Goal: Task Accomplishment & Management: Use online tool/utility

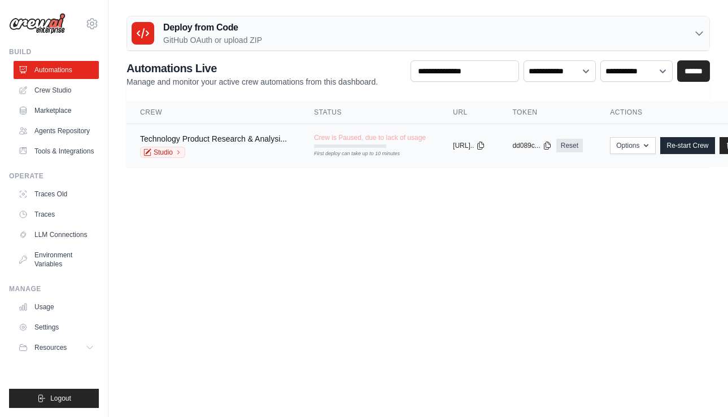
click at [285, 150] on div "Studio" at bounding box center [213, 152] width 147 height 11
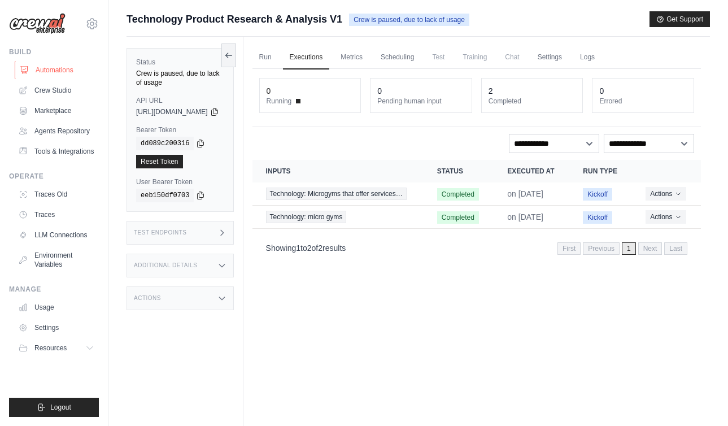
click at [67, 73] on link "Automations" at bounding box center [57, 70] width 85 height 18
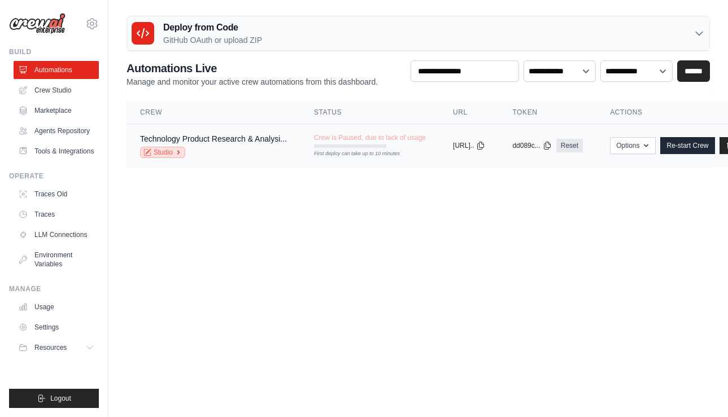
click at [171, 151] on link "Studio" at bounding box center [162, 152] width 45 height 11
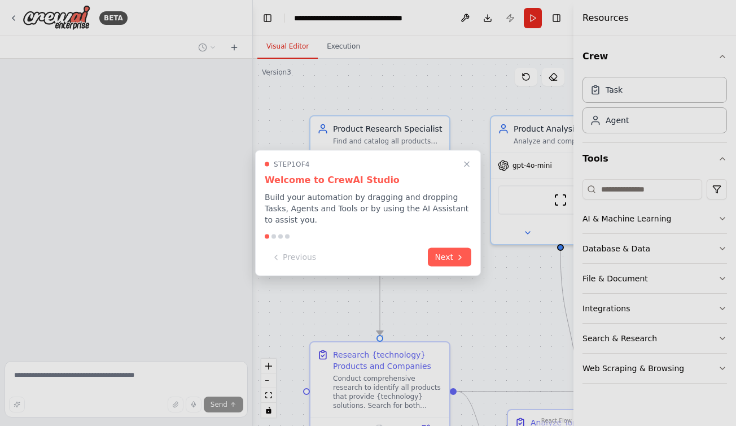
scroll to position [771, 0]
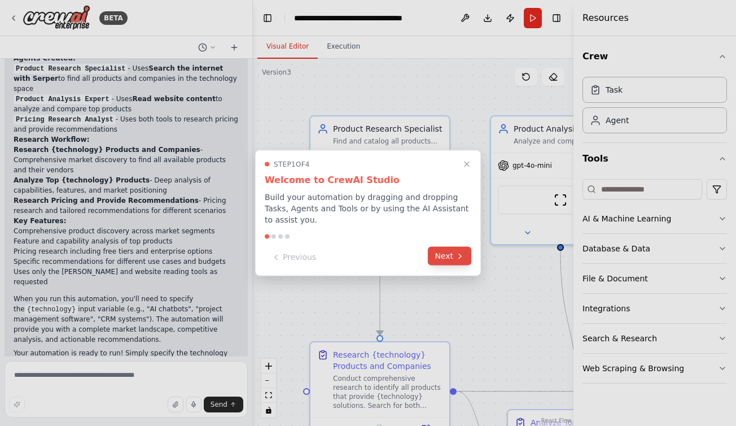
click at [444, 253] on button "Next" at bounding box center [449, 256] width 43 height 19
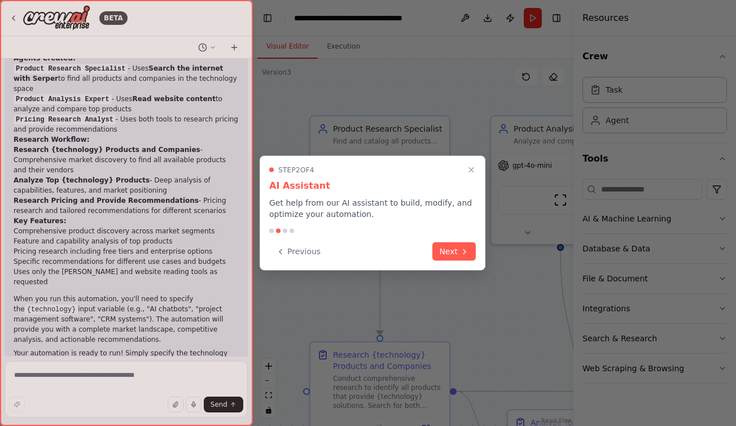
click at [474, 169] on icon "Close walkthrough" at bounding box center [471, 169] width 9 height 9
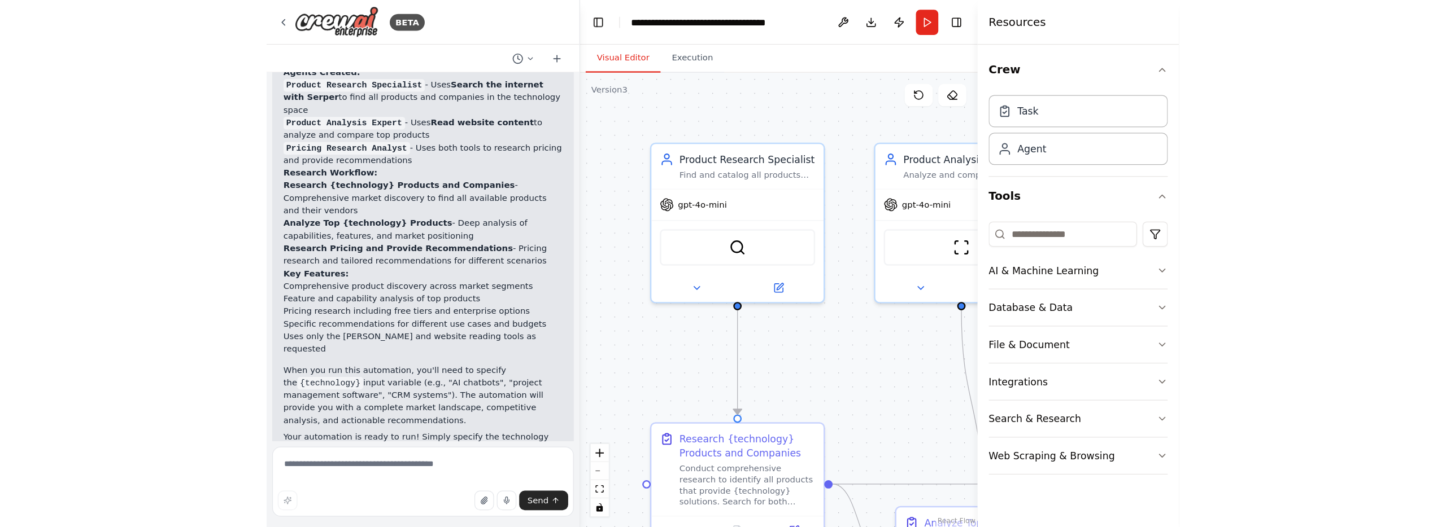
scroll to position [346, 0]
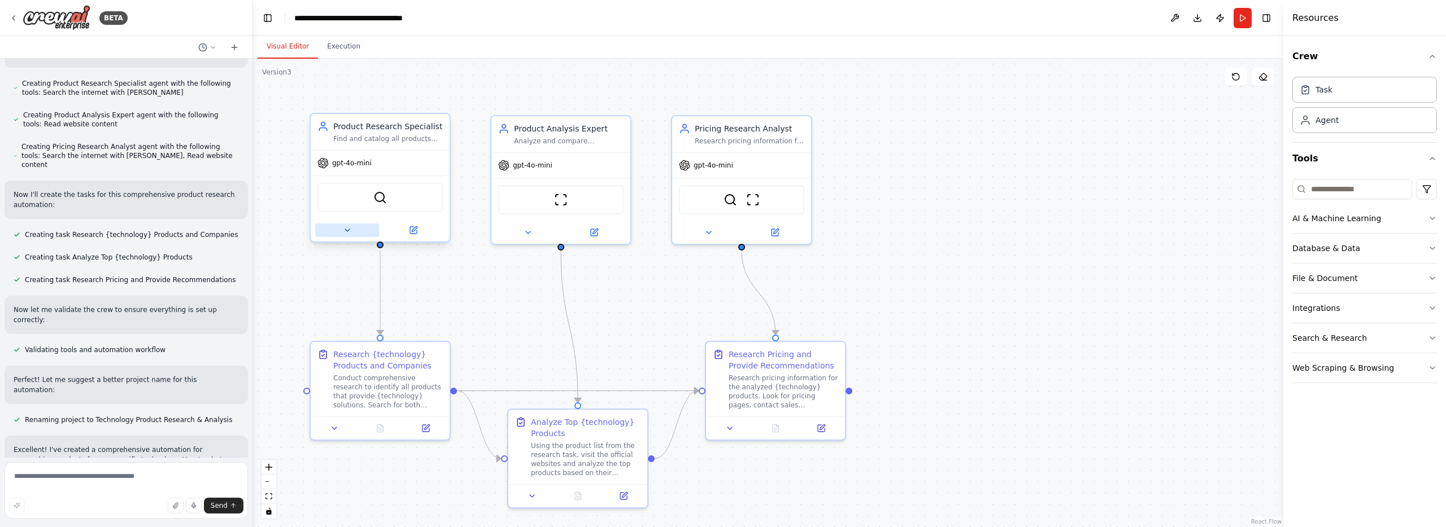
click at [348, 236] on button at bounding box center [347, 231] width 64 height 14
click at [347, 230] on icon at bounding box center [347, 230] width 5 height 2
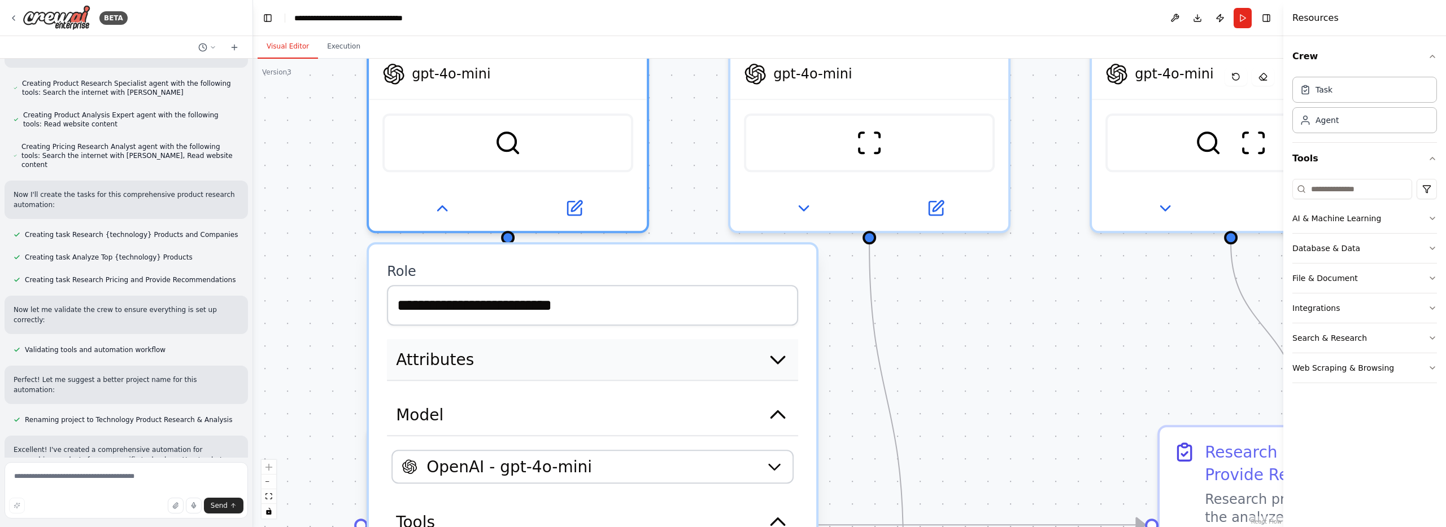
click at [736, 362] on icon "button" at bounding box center [777, 360] width 13 height 7
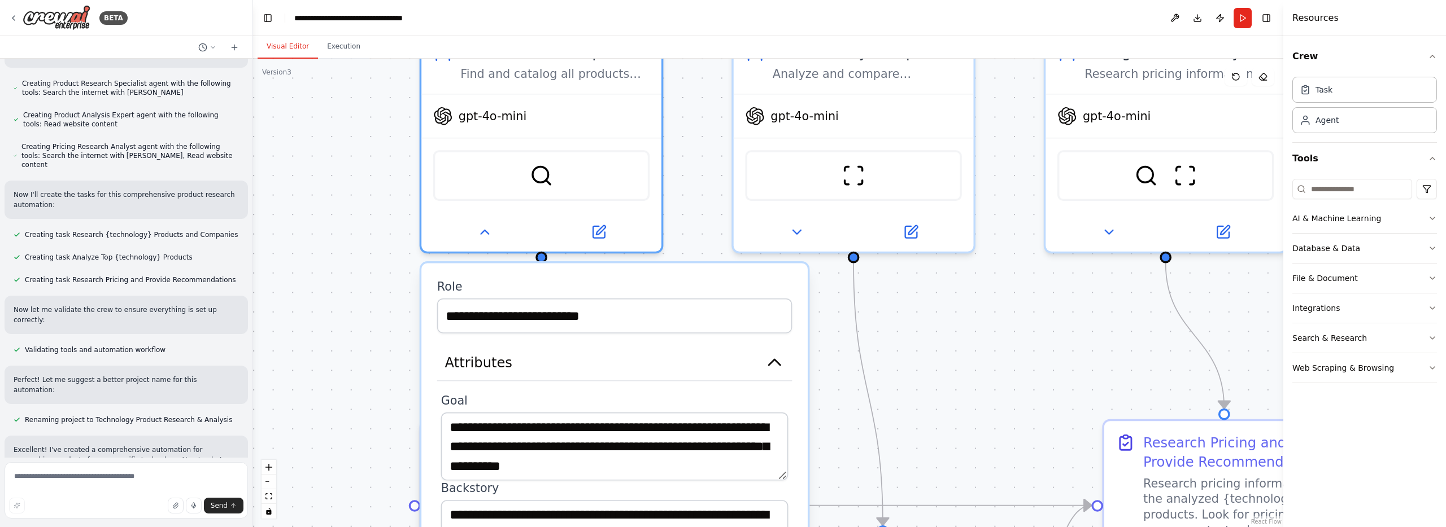
click at [736, 377] on div ".deletable-edge-delete-btn { width: 20px; height: 20px; border: 0px solid #ffff…" at bounding box center [768, 293] width 1030 height 469
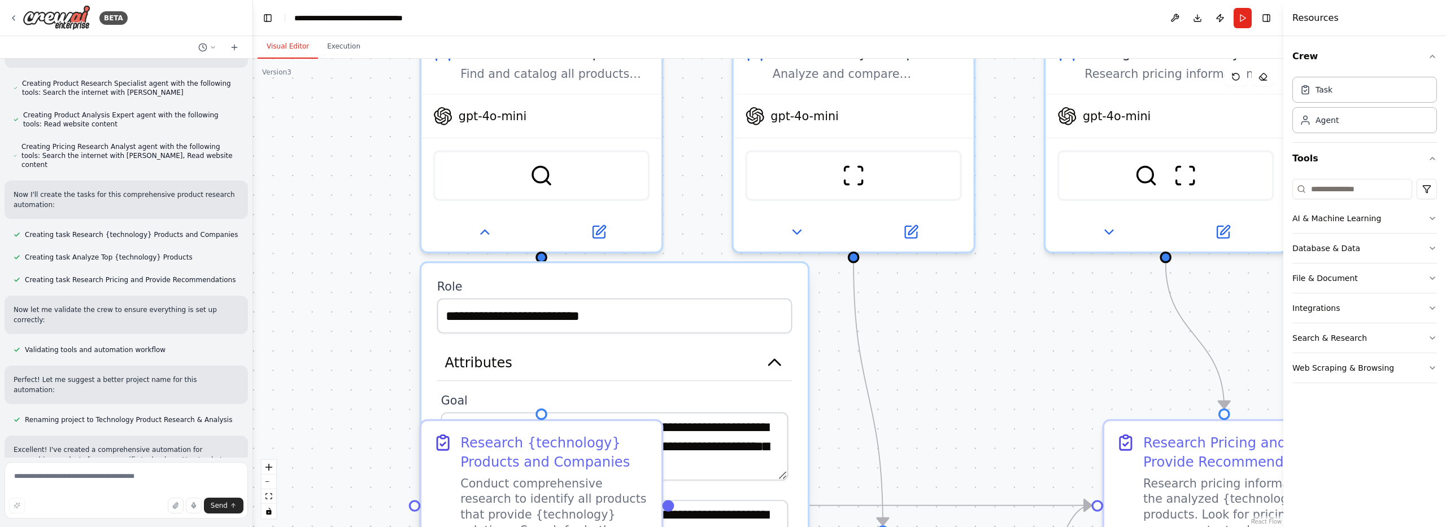
click at [736, 376] on div ".deletable-edge-delete-btn { width: 20px; height: 20px; border: 0px solid #ffff…" at bounding box center [768, 293] width 1030 height 469
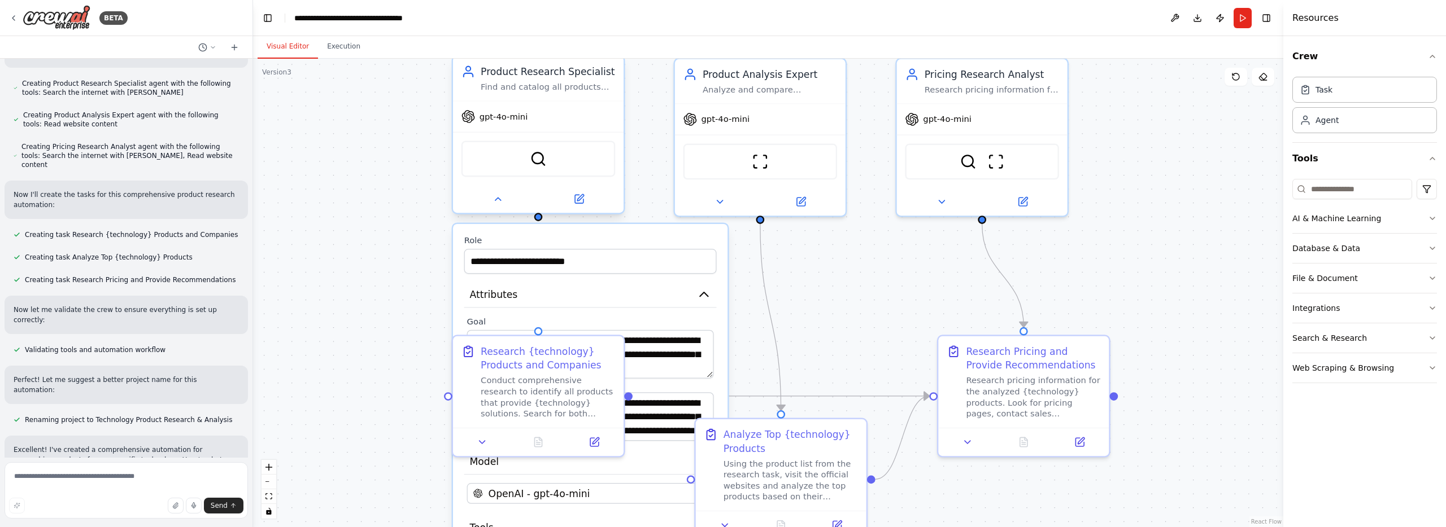
click at [533, 77] on div "Product Research Specialist" at bounding box center [548, 72] width 134 height 14
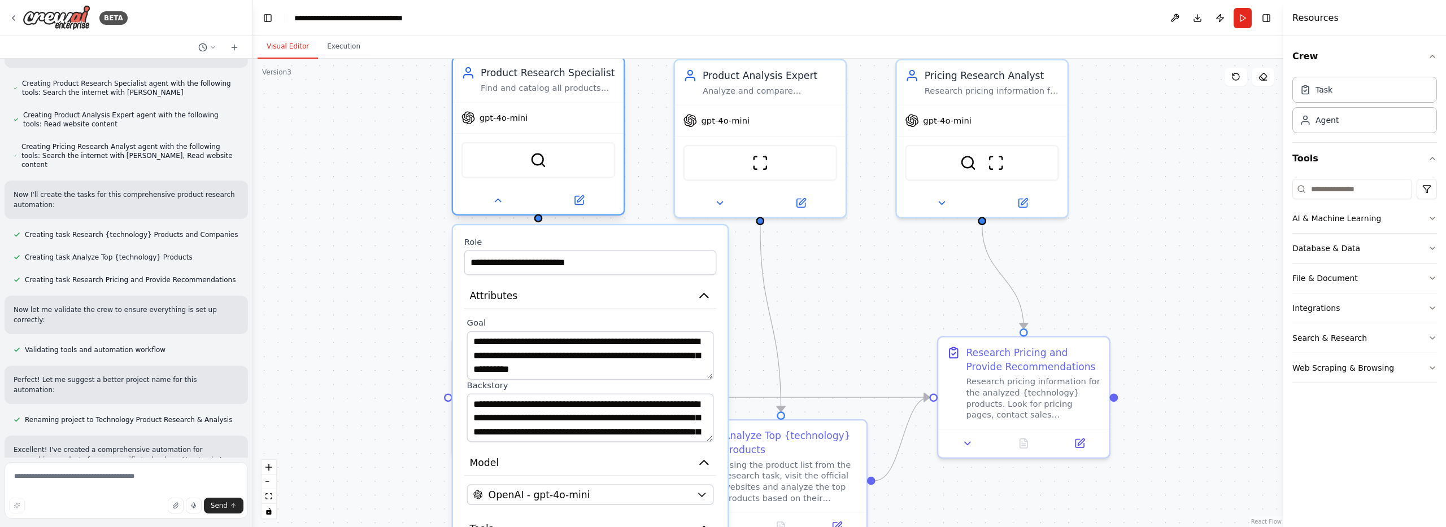
click at [467, 76] on icon at bounding box center [468, 76] width 9 height 3
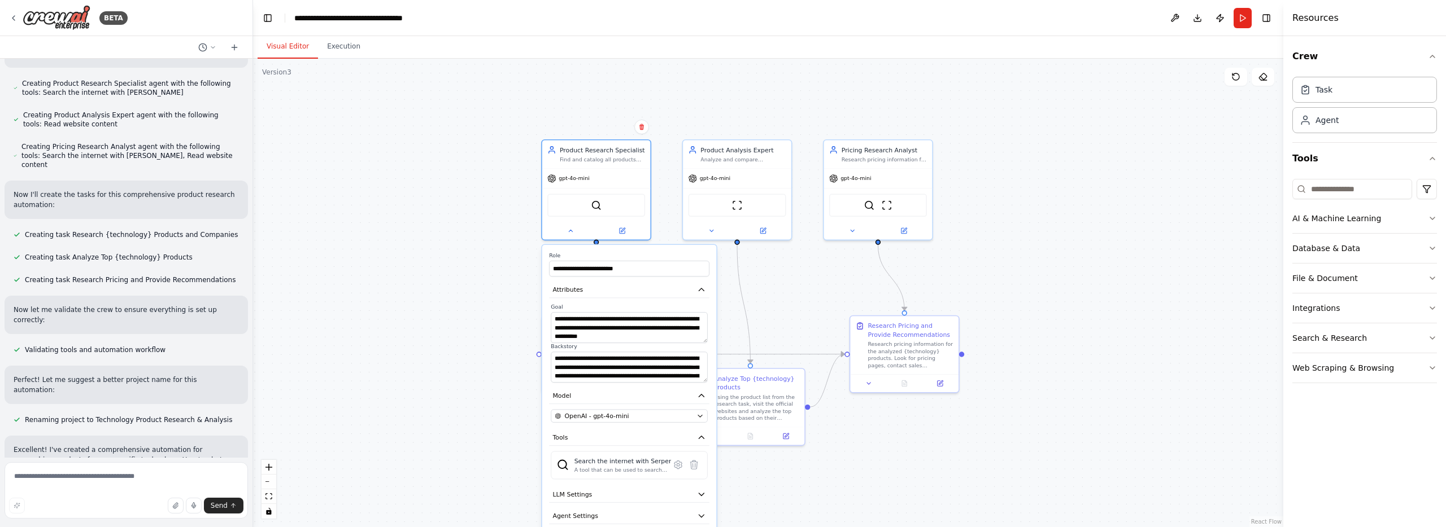
click at [736, 310] on div ".deletable-edge-delete-btn { width: 20px; height: 20px; border: 0px solid #ffff…" at bounding box center [768, 293] width 1030 height 469
click at [485, 260] on div ".deletable-edge-delete-btn { width: 20px; height: 20px; border: 0px solid #ffff…" at bounding box center [768, 293] width 1030 height 469
drag, startPoint x: 485, startPoint y: 260, endPoint x: 485, endPoint y: 254, distance: 6.2
click at [485, 256] on div ".deletable-edge-delete-btn { width: 20px; height: 20px; border: 0px solid #ffff…" at bounding box center [768, 293] width 1030 height 469
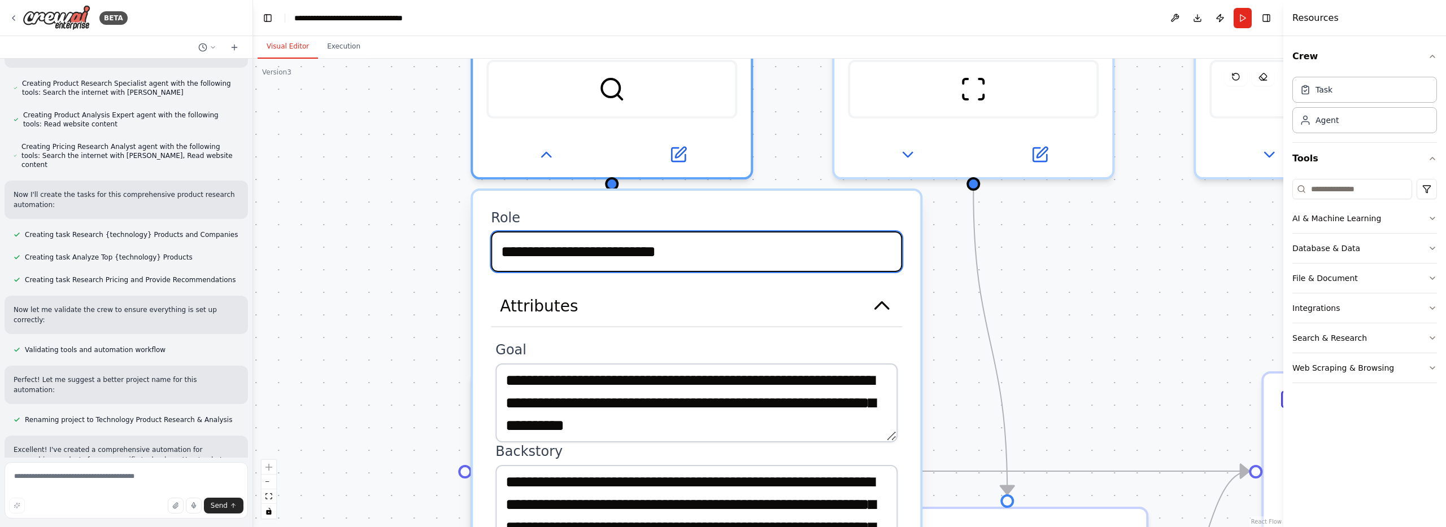
click at [577, 256] on input "**********" at bounding box center [696, 252] width 411 height 41
click at [736, 252] on input "**********" at bounding box center [696, 252] width 411 height 41
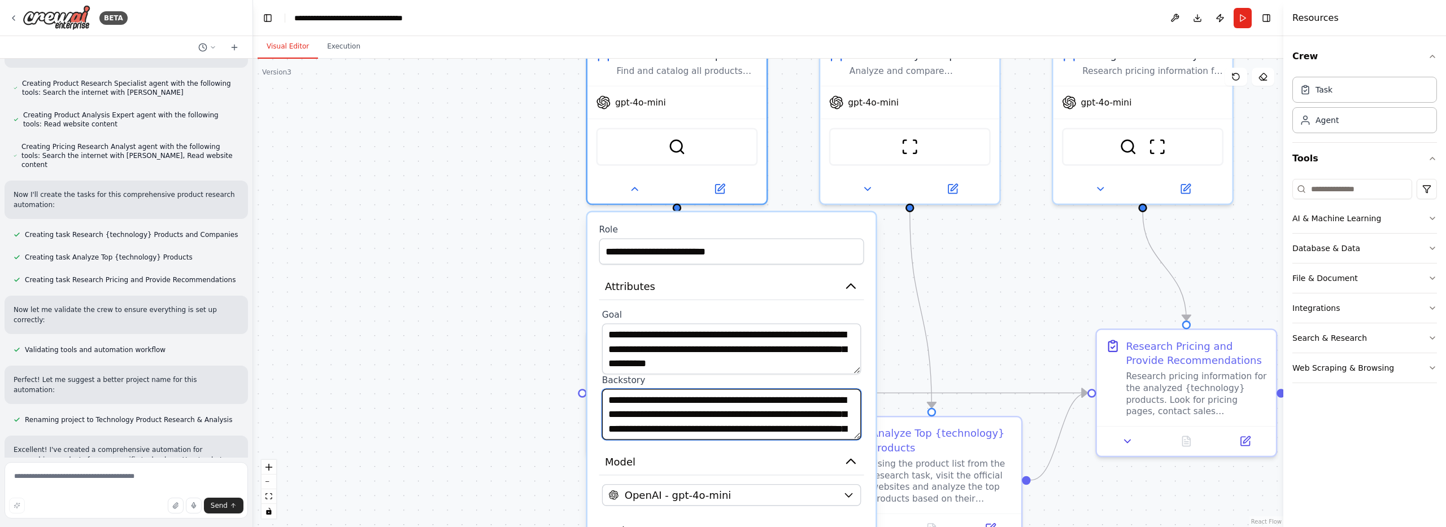
drag, startPoint x: 609, startPoint y: 401, endPoint x: 861, endPoint y: 403, distance: 251.3
click at [736, 416] on textarea "**********" at bounding box center [731, 414] width 259 height 51
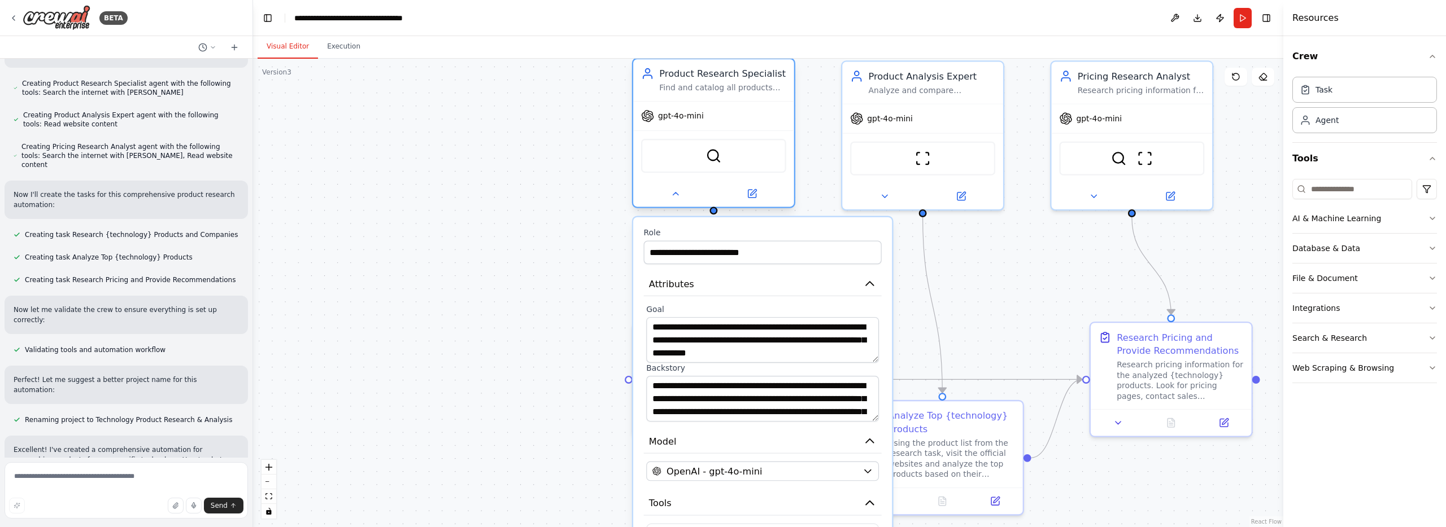
click at [696, 79] on div "Product Research Specialist" at bounding box center [722, 73] width 127 height 13
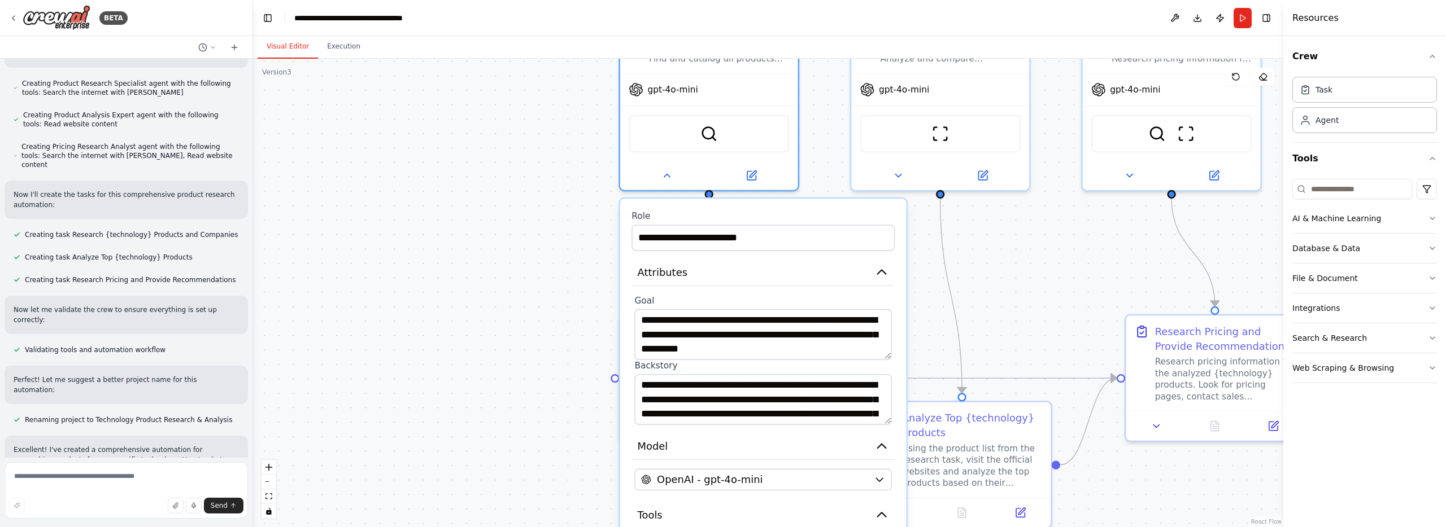
click at [521, 317] on div ".deletable-edge-delete-btn { width: 20px; height: 20px; border: 0px solid #ffff…" at bounding box center [768, 293] width 1030 height 469
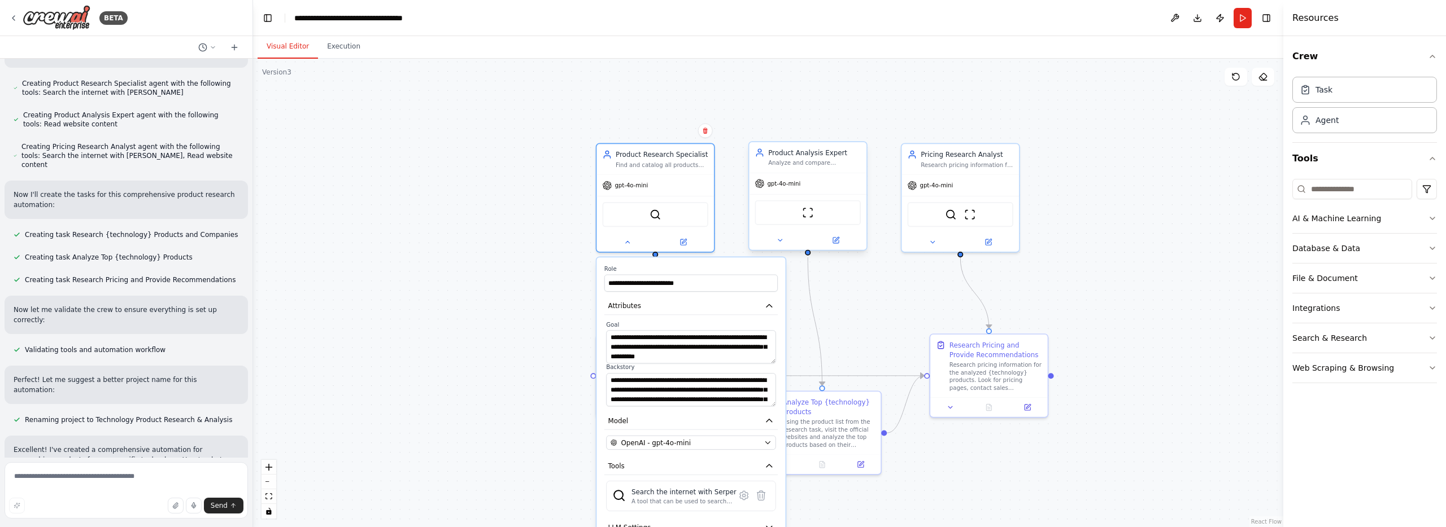
drag, startPoint x: 864, startPoint y: 185, endPoint x: 821, endPoint y: 164, distance: 48.5
click at [736, 265] on div ".deletable-edge-delete-btn { width: 20px; height: 20px; border: 0px solid #ffff…" at bounding box center [768, 293] width 1030 height 469
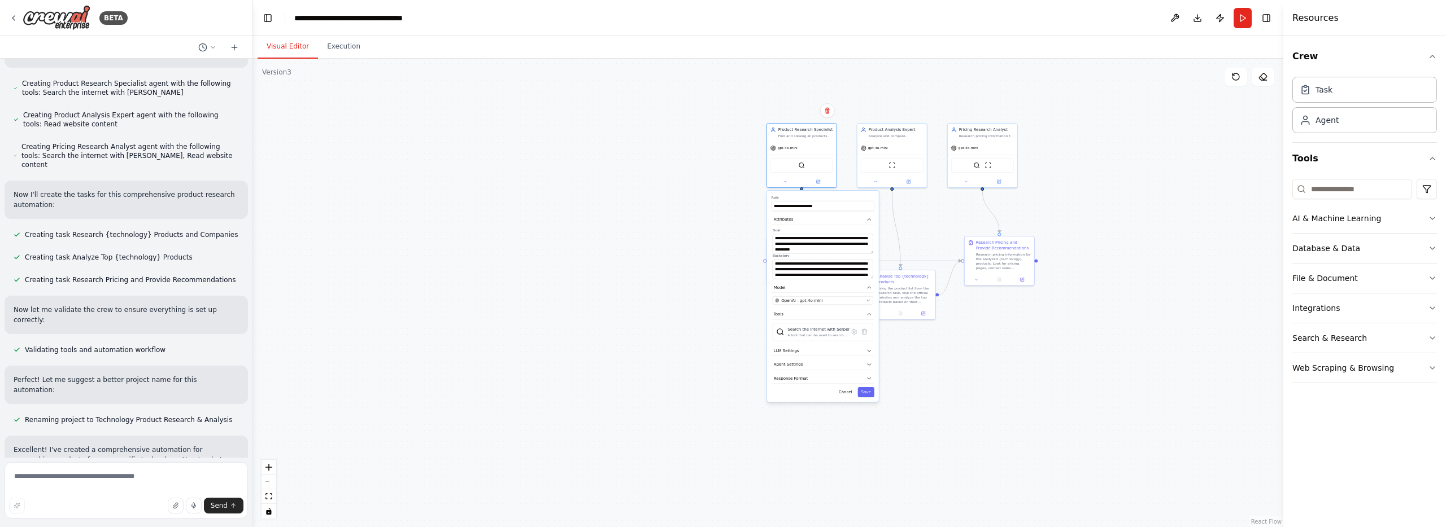
drag, startPoint x: 963, startPoint y: 321, endPoint x: 930, endPoint y: 217, distance: 109.7
click at [736, 217] on div ".deletable-edge-delete-btn { width: 20px; height: 20px; border: 0px solid #ffff…" at bounding box center [768, 293] width 1030 height 469
click at [736, 391] on button "Cancel" at bounding box center [845, 392] width 20 height 10
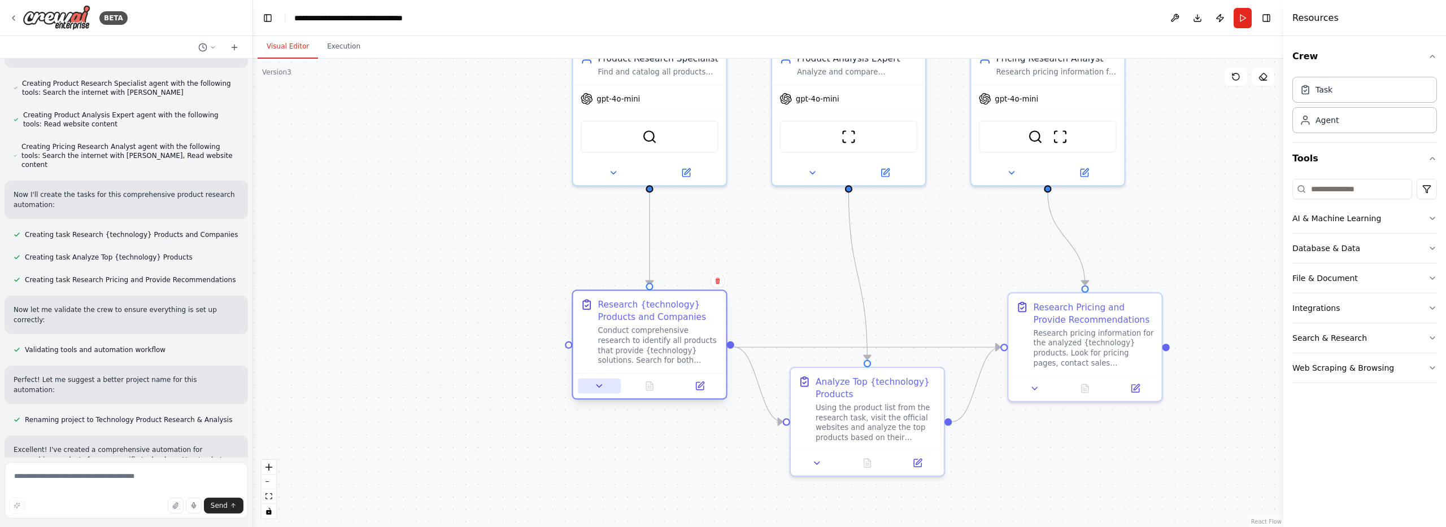
click at [597, 384] on icon at bounding box center [599, 386] width 10 height 10
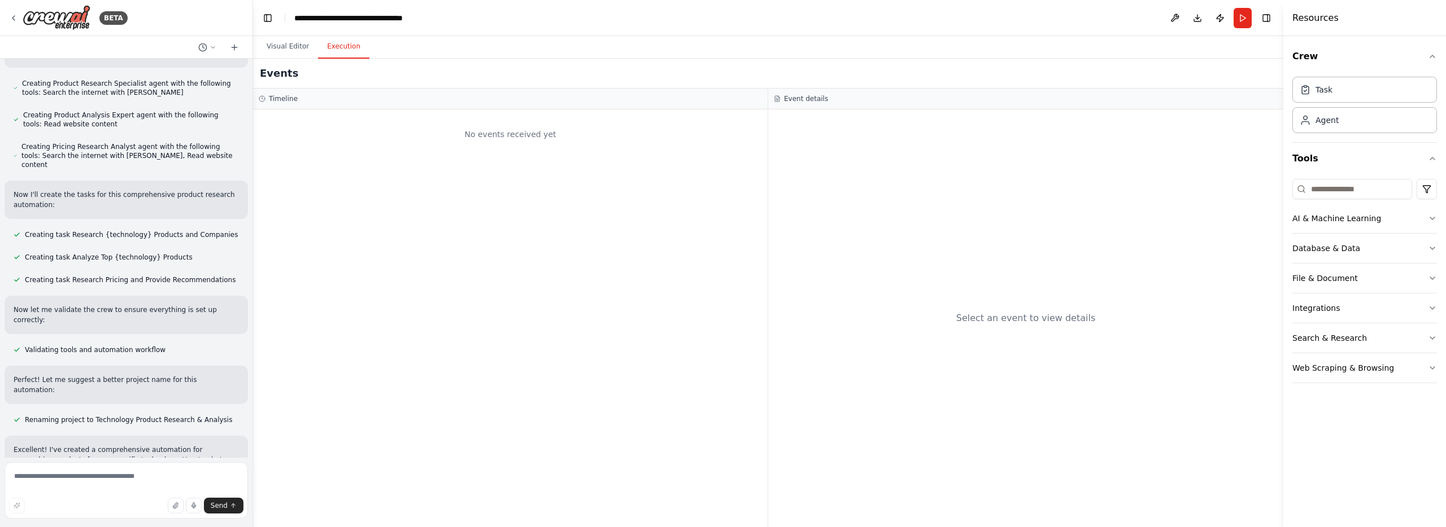
click at [341, 42] on button "Execution" at bounding box center [343, 47] width 51 height 24
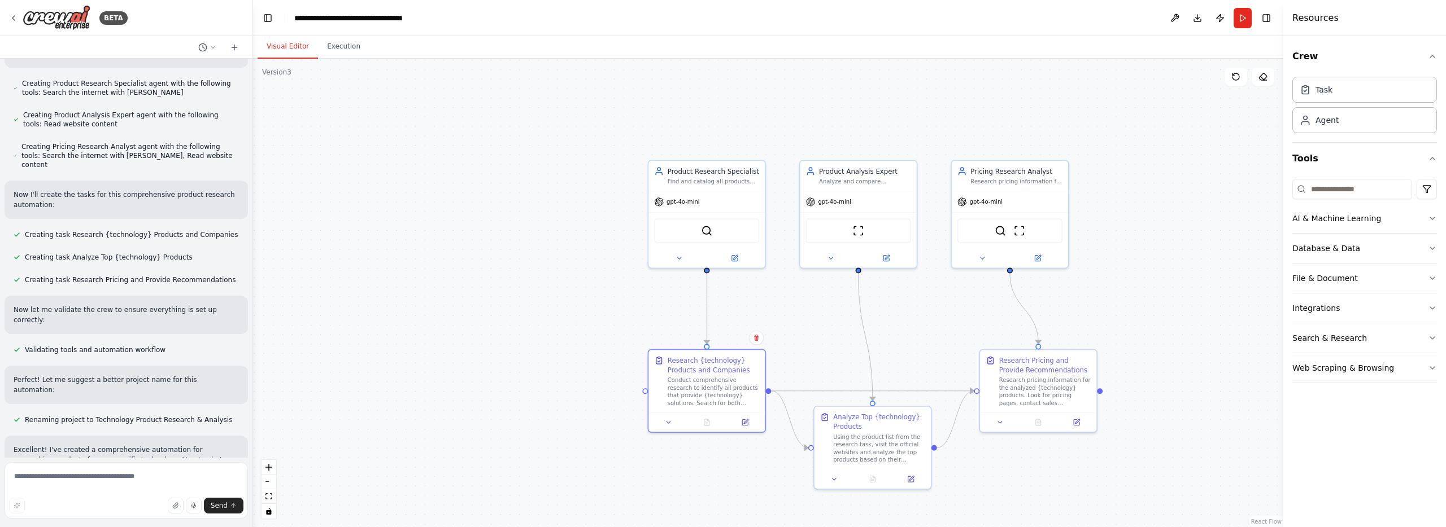
click at [282, 45] on button "Visual Editor" at bounding box center [288, 47] width 60 height 24
click at [14, 14] on icon at bounding box center [13, 18] width 9 height 9
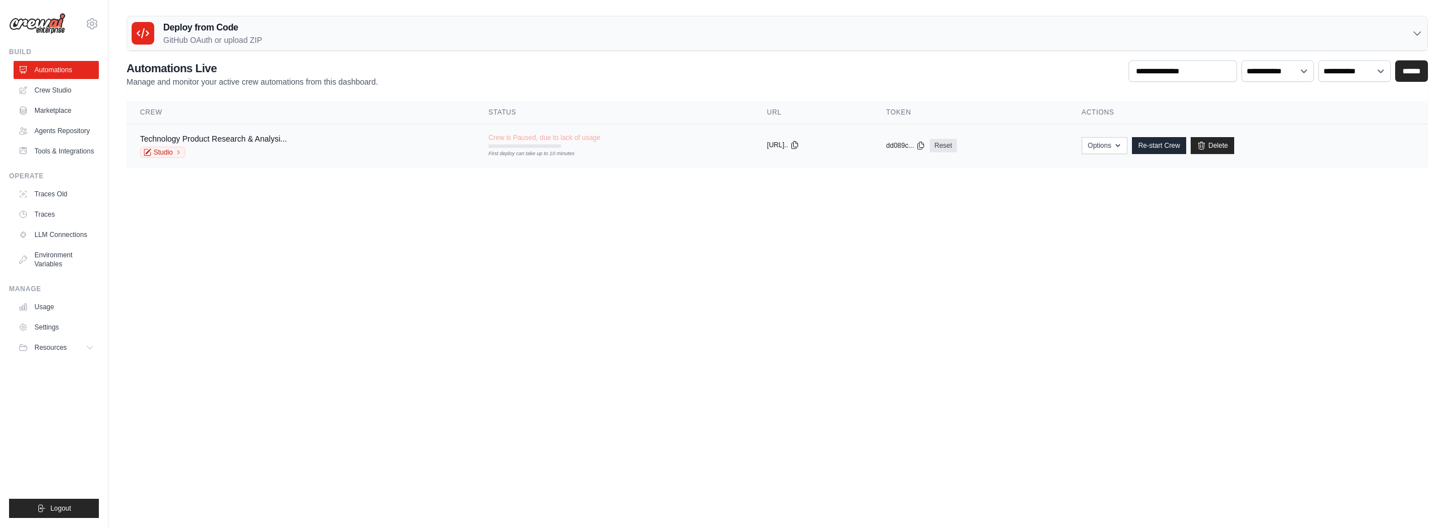
click at [797, 145] on icon at bounding box center [794, 145] width 9 height 9
click at [53, 84] on link "Crew Studio" at bounding box center [57, 90] width 85 height 18
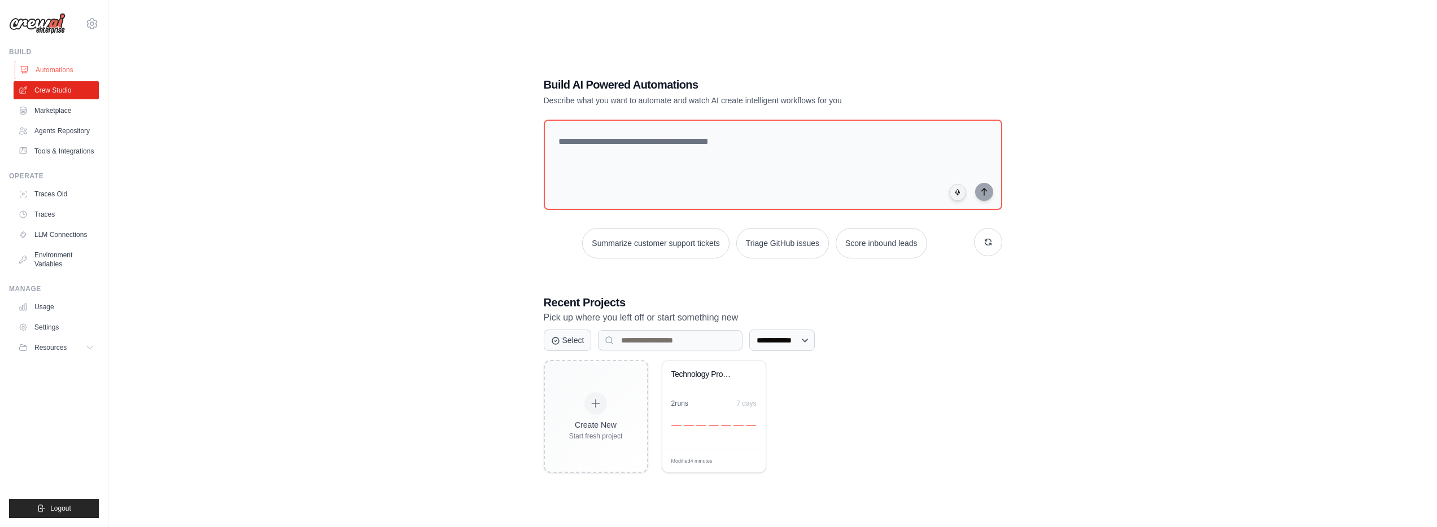
click at [59, 68] on link "Automations" at bounding box center [57, 70] width 85 height 18
